Goal: Navigation & Orientation: Find specific page/section

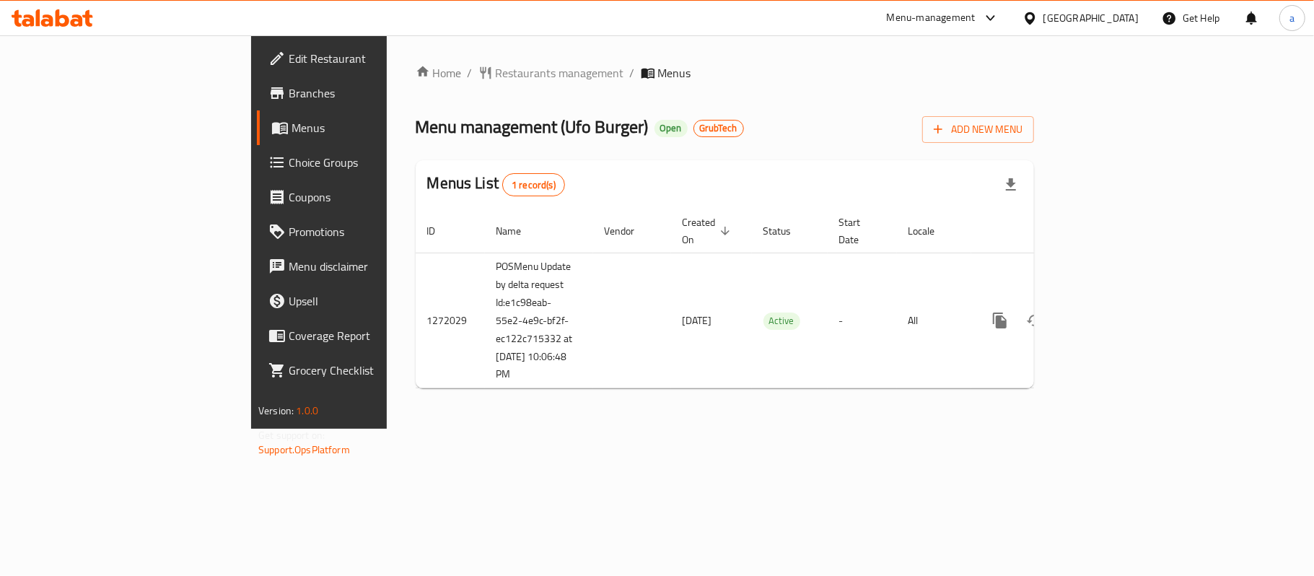
click at [35, 15] on icon at bounding box center [53, 17] width 82 height 17
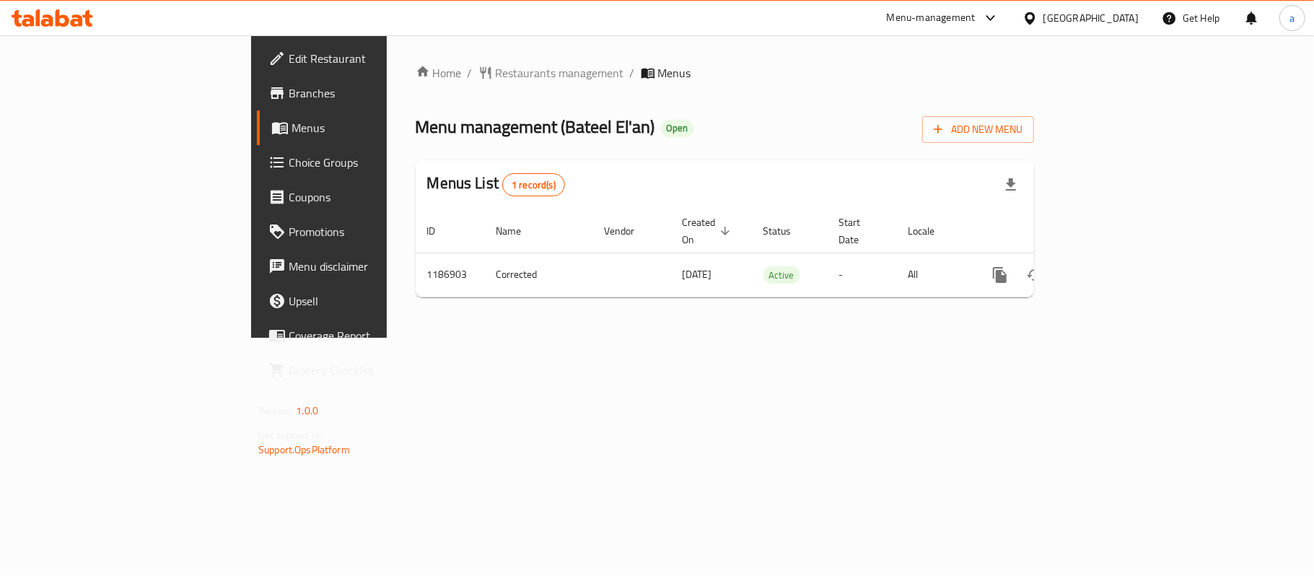
click at [66, 21] on icon at bounding box center [63, 17] width 14 height 17
click at [74, 18] on icon at bounding box center [53, 17] width 82 height 17
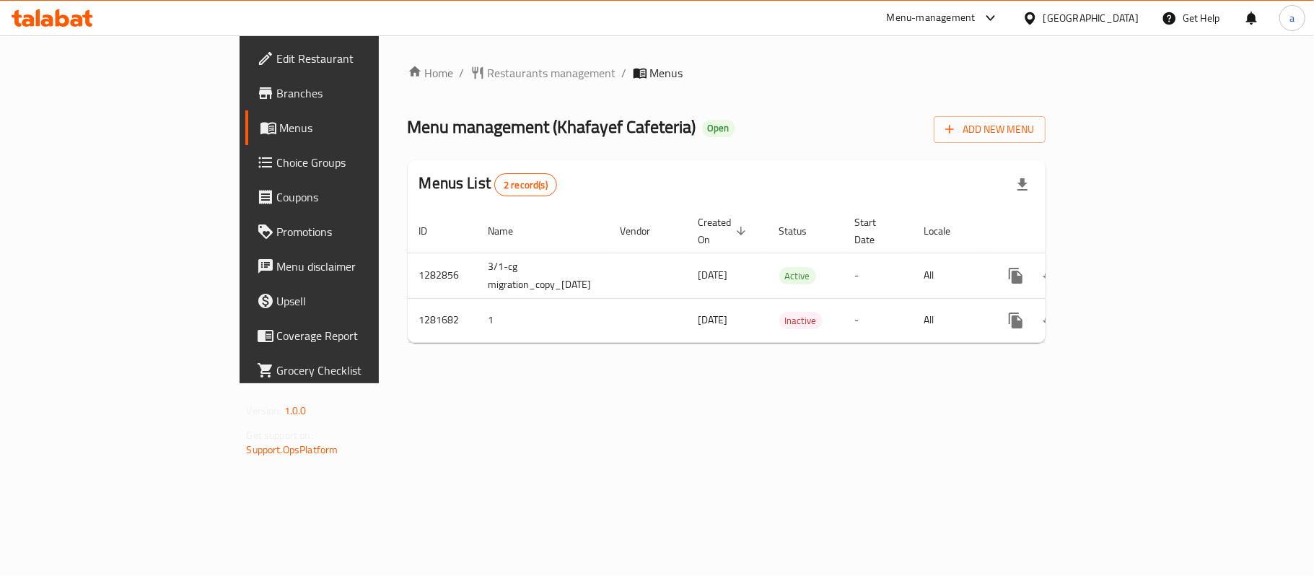
click at [35, 10] on icon at bounding box center [53, 17] width 82 height 17
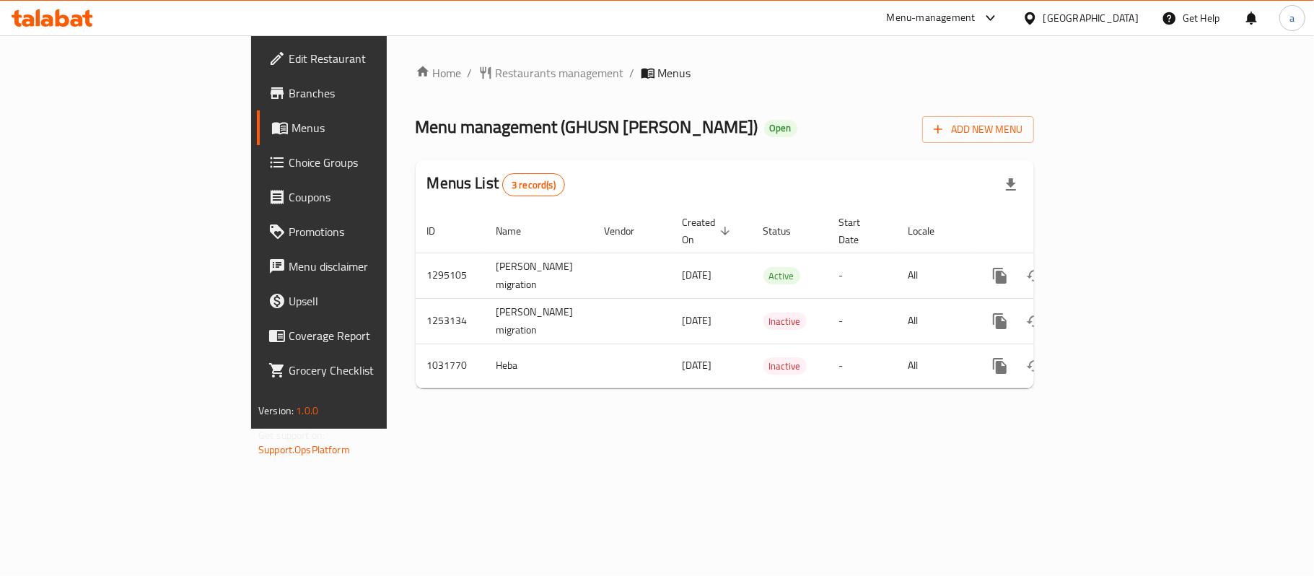
click at [56, 19] on icon at bounding box center [63, 17] width 14 height 17
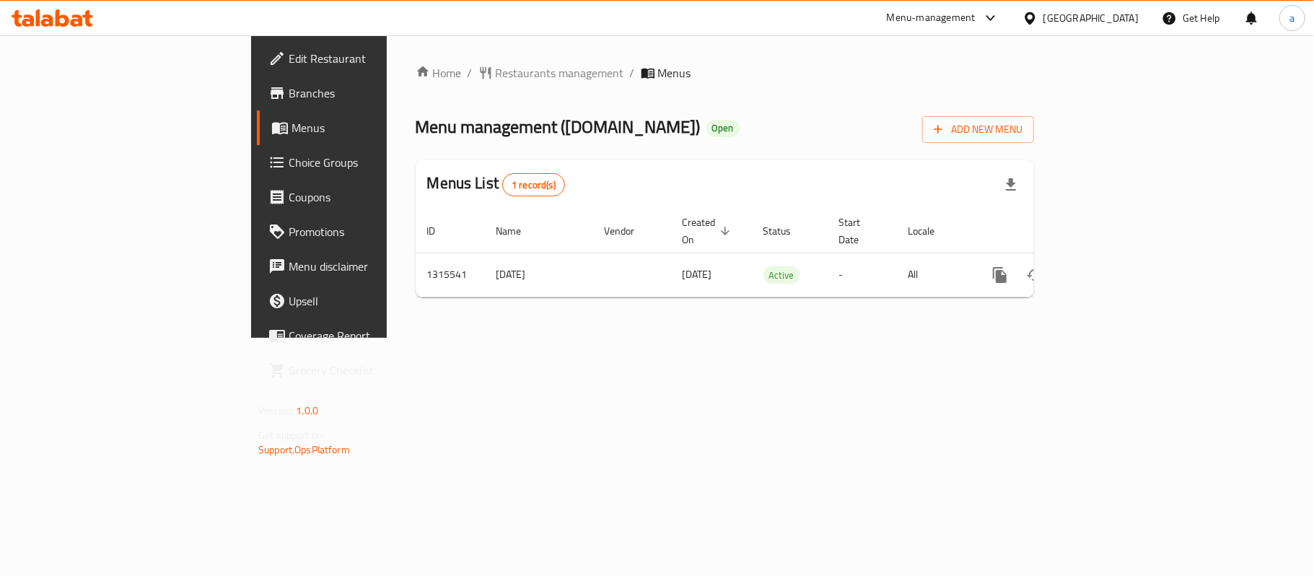
click at [30, 21] on icon at bounding box center [28, 20] width 12 height 12
click at [1095, 17] on div "[GEOGRAPHIC_DATA]" at bounding box center [1090, 18] width 95 height 16
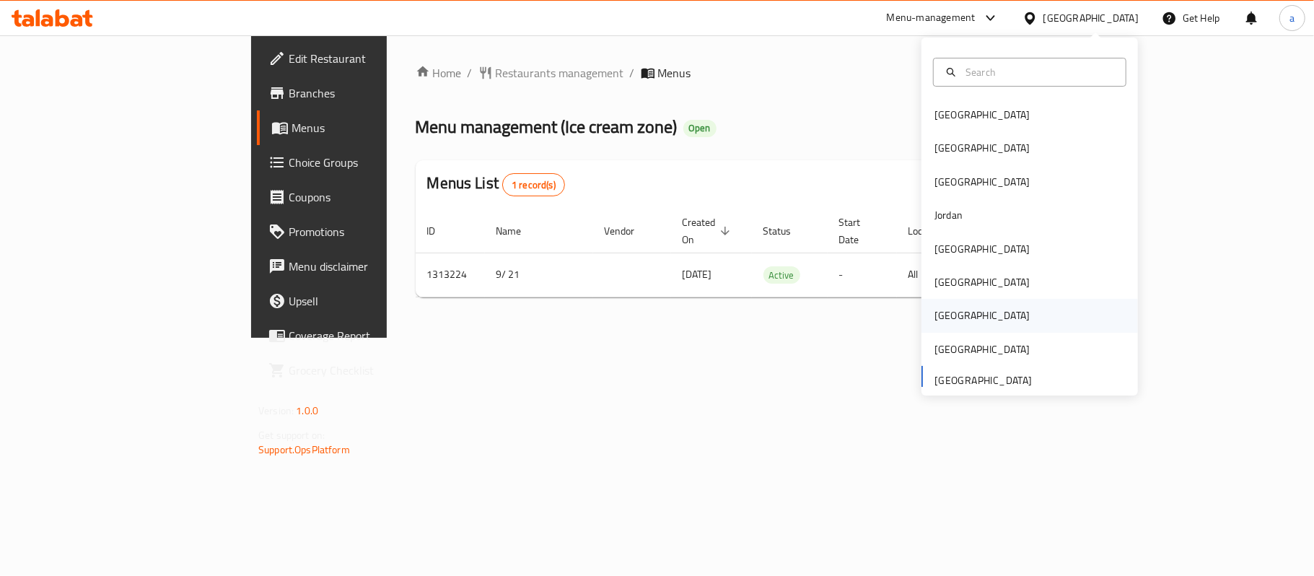
click at [941, 320] on div "Qatar" at bounding box center [981, 315] width 95 height 16
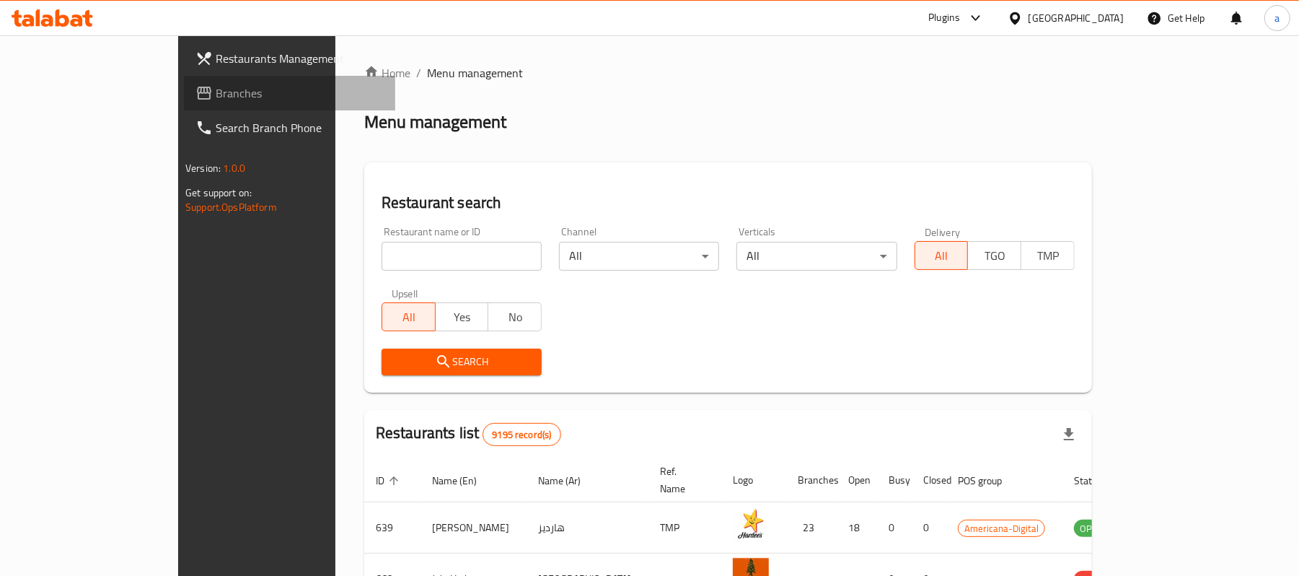
click at [216, 92] on span "Branches" at bounding box center [300, 92] width 168 height 17
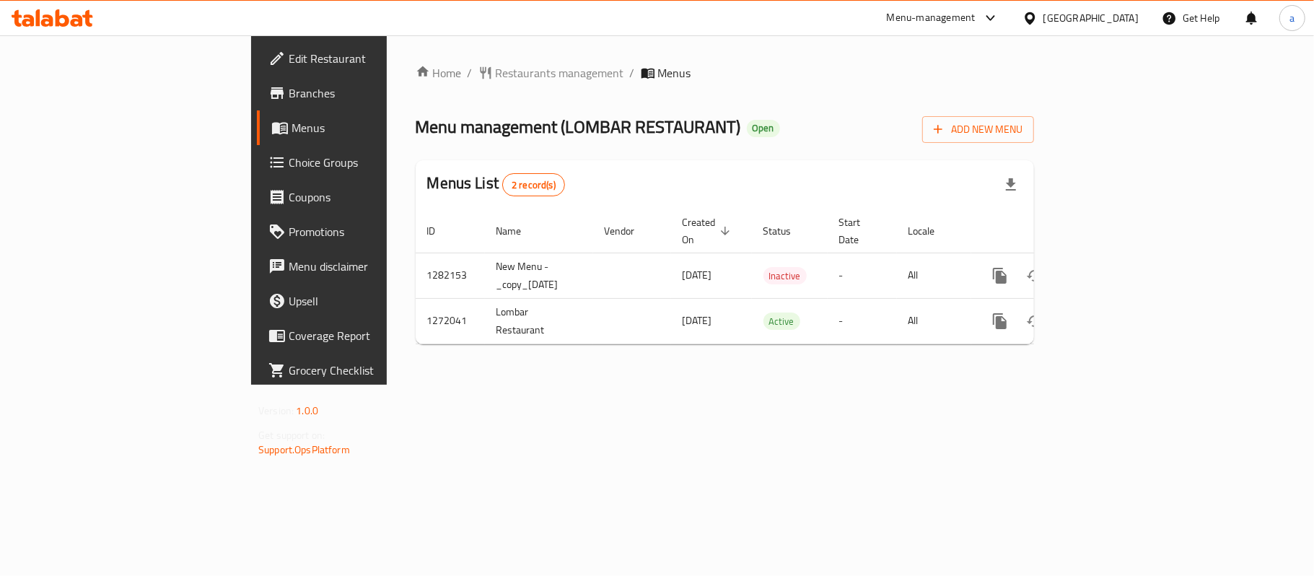
click at [1129, 19] on div "[GEOGRAPHIC_DATA]" at bounding box center [1090, 18] width 95 height 16
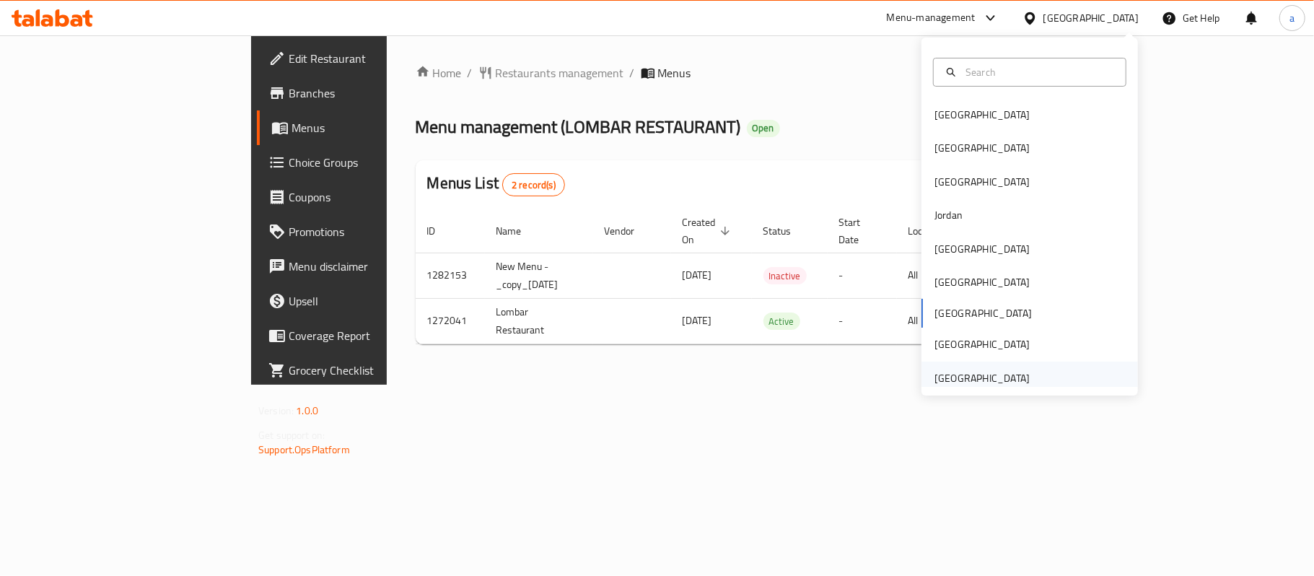
click at [957, 375] on div "United Arab Emirates" at bounding box center [981, 378] width 95 height 16
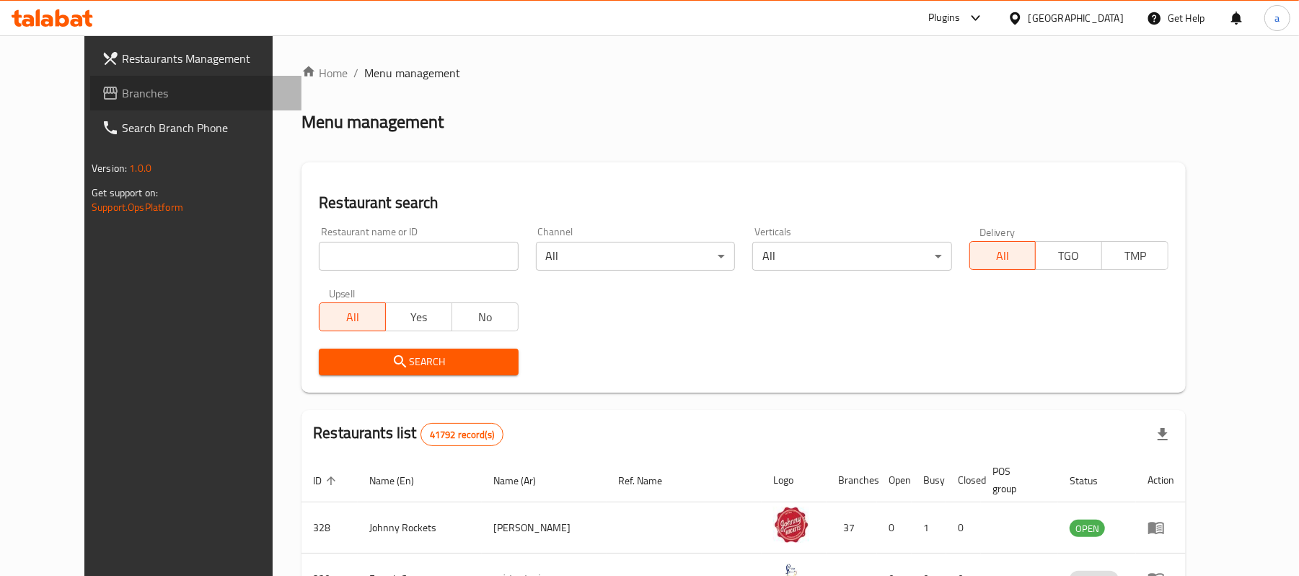
click at [122, 90] on span "Branches" at bounding box center [206, 92] width 168 height 17
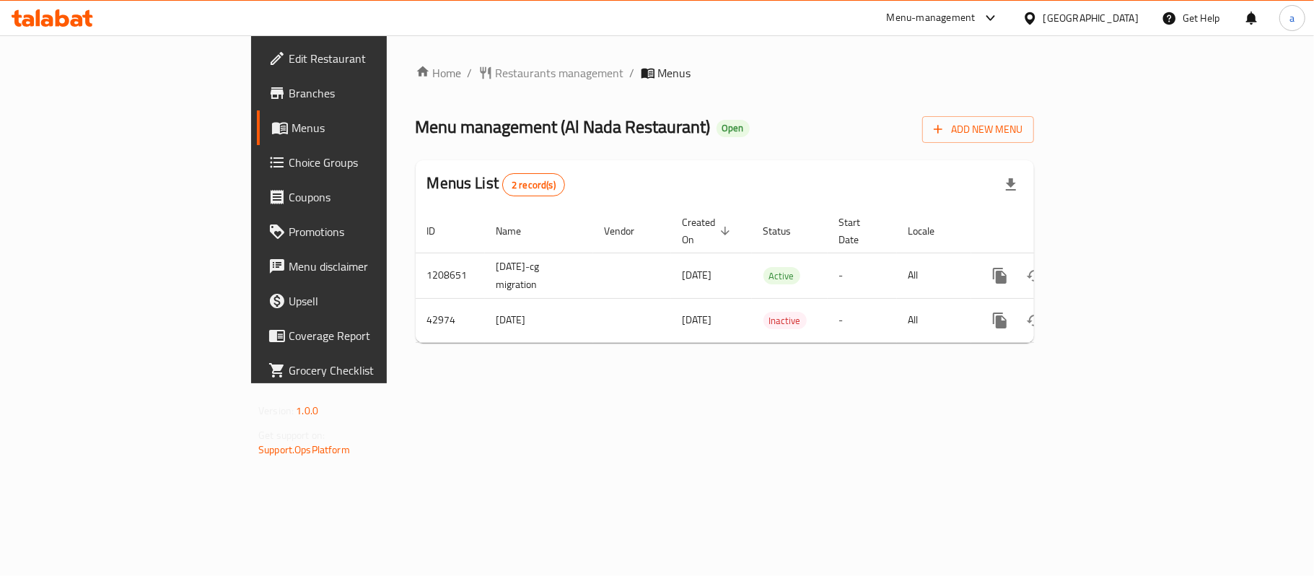
click at [72, 14] on icon at bounding box center [53, 17] width 82 height 17
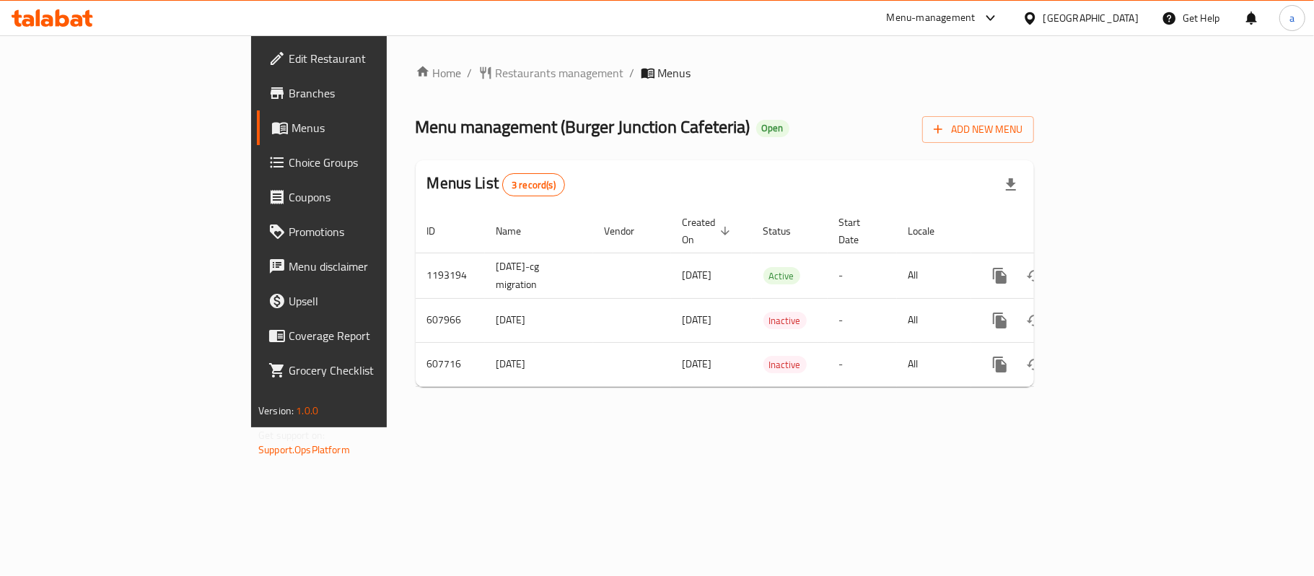
click at [1085, 26] on div "[GEOGRAPHIC_DATA]" at bounding box center [1090, 18] width 95 height 16
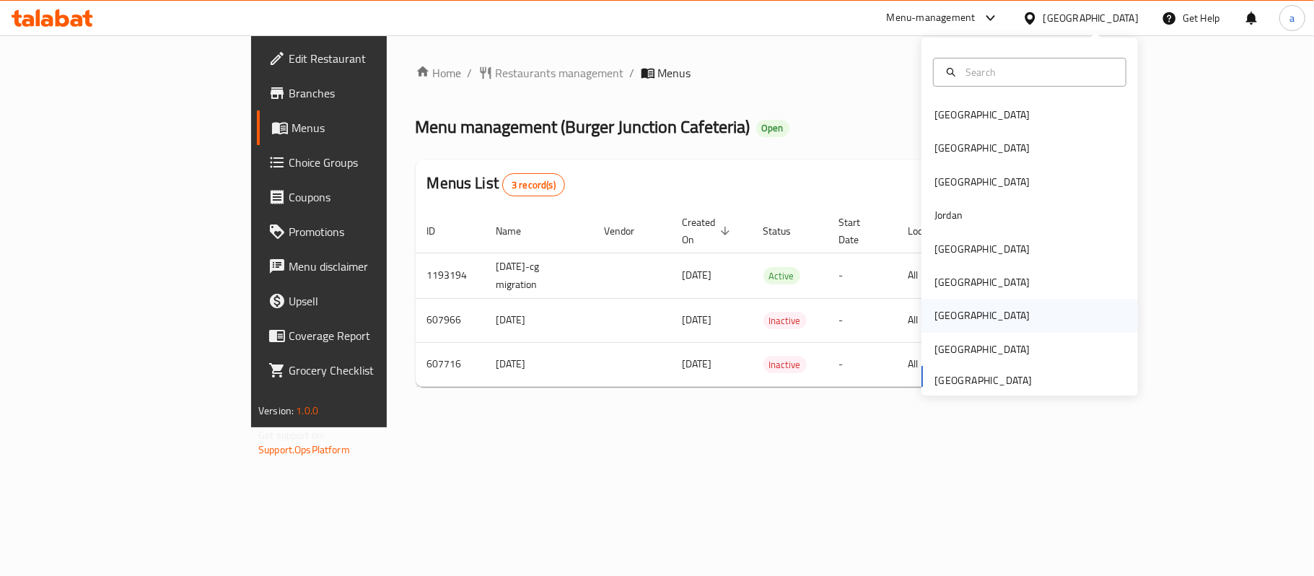
click at [939, 315] on div "[GEOGRAPHIC_DATA]" at bounding box center [981, 315] width 95 height 16
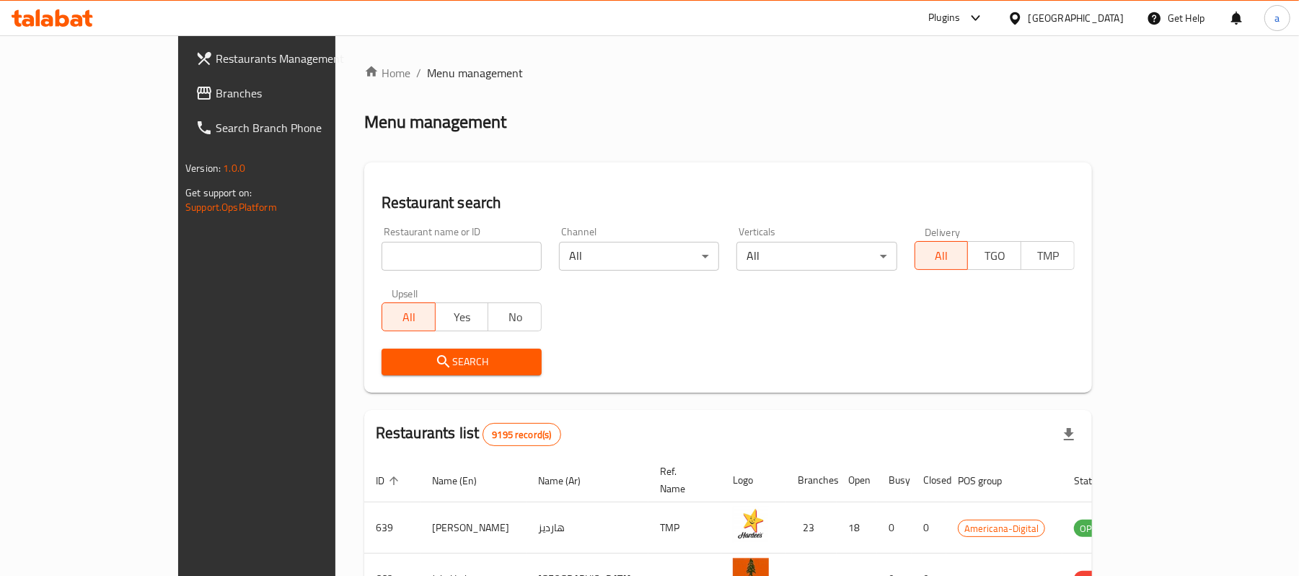
click at [216, 88] on span "Branches" at bounding box center [300, 92] width 168 height 17
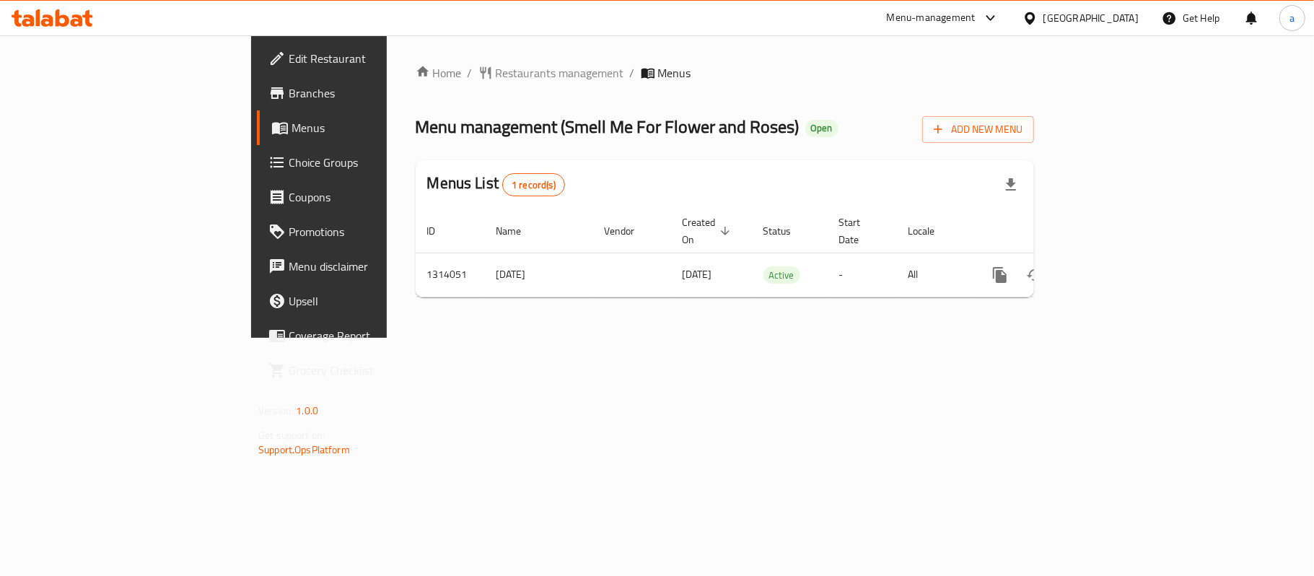
click at [47, 23] on icon at bounding box center [53, 17] width 82 height 17
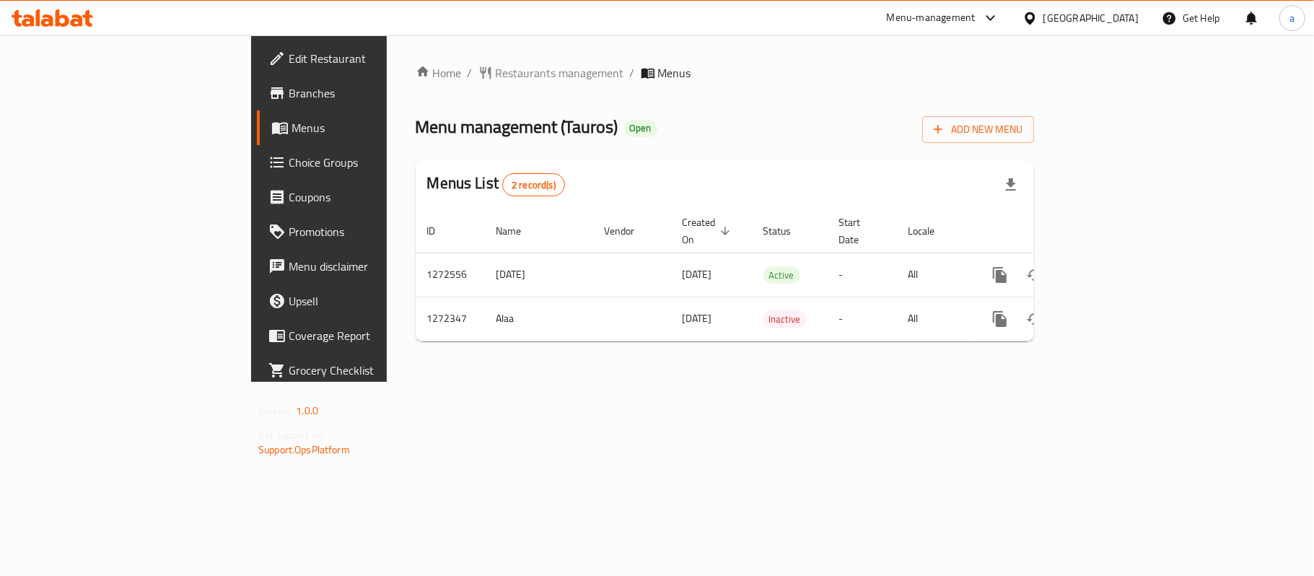
click at [1127, 19] on div "Qatar" at bounding box center [1090, 18] width 95 height 16
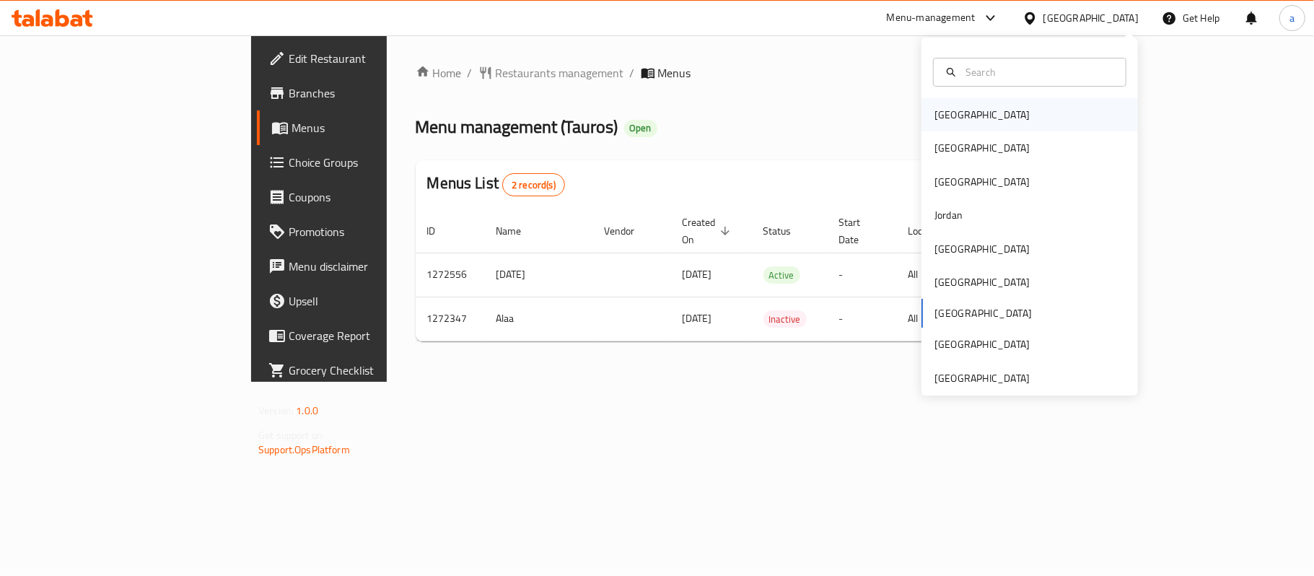
click at [958, 114] on div "[GEOGRAPHIC_DATA]" at bounding box center [982, 114] width 118 height 33
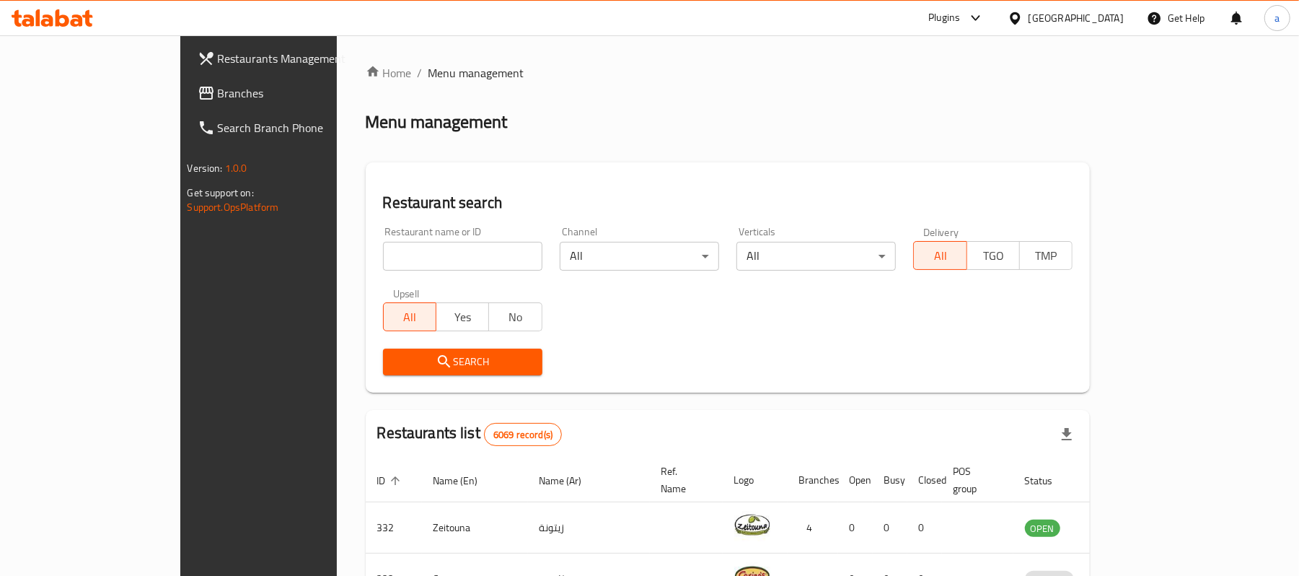
click at [218, 96] on span "Branches" at bounding box center [302, 92] width 168 height 17
